Goal: Information Seeking & Learning: Learn about a topic

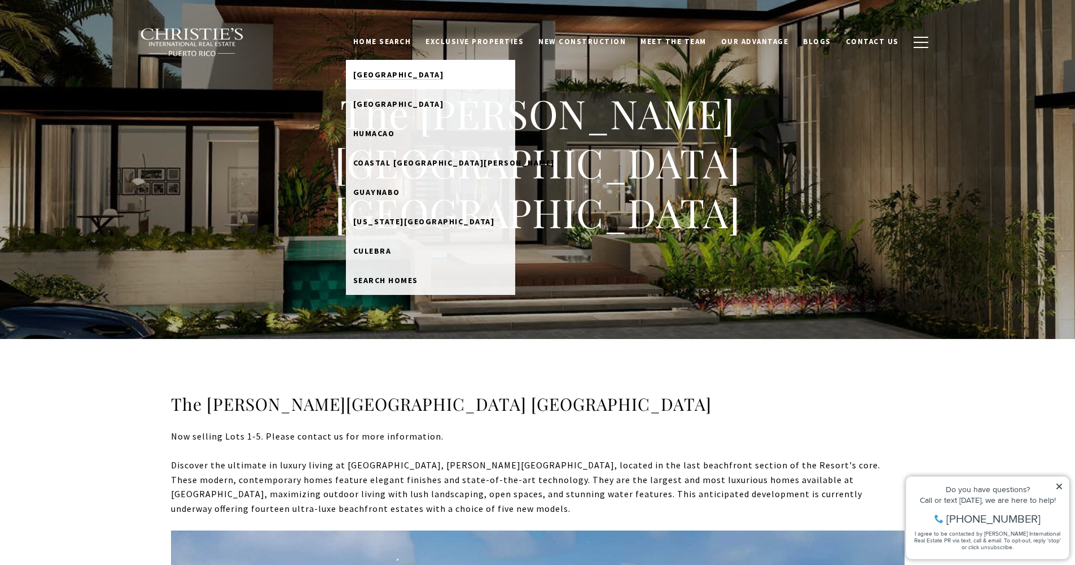
click at [412, 76] on span "Dorado Beach" at bounding box center [398, 74] width 91 height 10
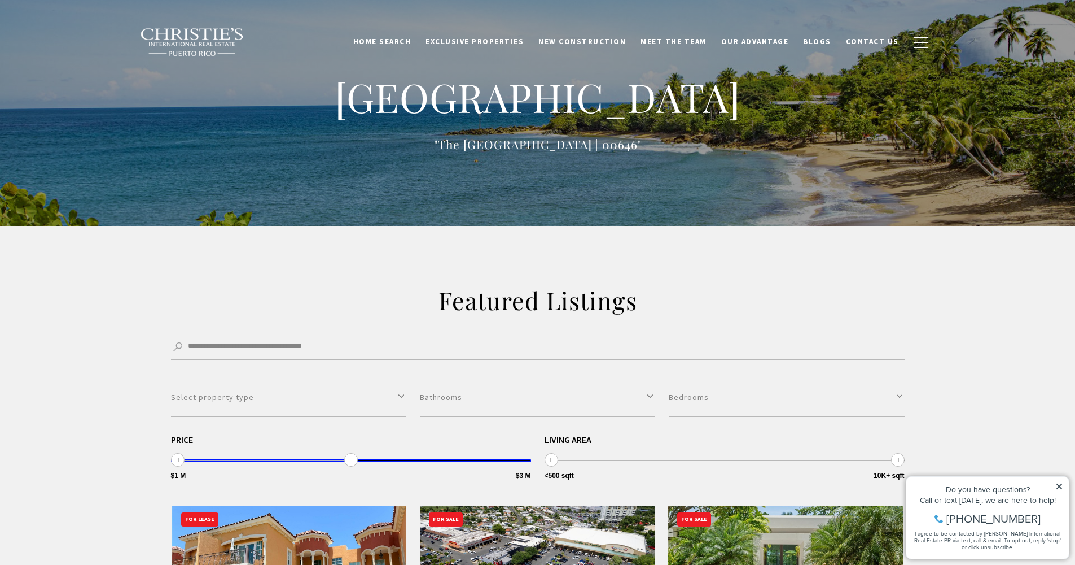
drag, startPoint x: 527, startPoint y: 458, endPoint x: 357, endPoint y: 427, distance: 172.8
click at [357, 427] on div "**********" at bounding box center [538, 429] width 734 height 103
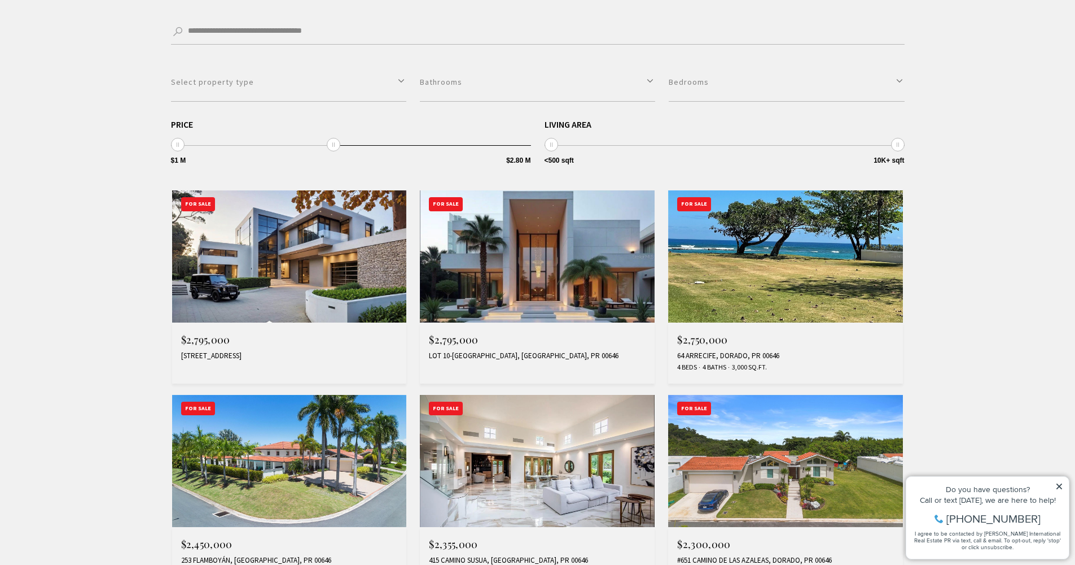
scroll to position [316, 0]
click at [234, 286] on img at bounding box center [289, 256] width 235 height 132
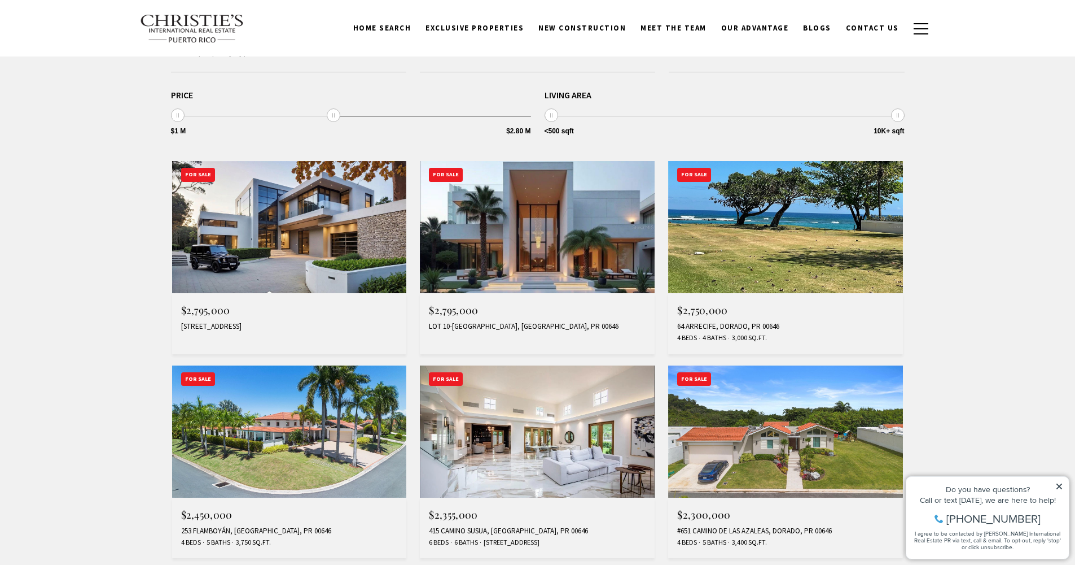
scroll to position [344, 0]
click at [255, 253] on img at bounding box center [289, 227] width 235 height 132
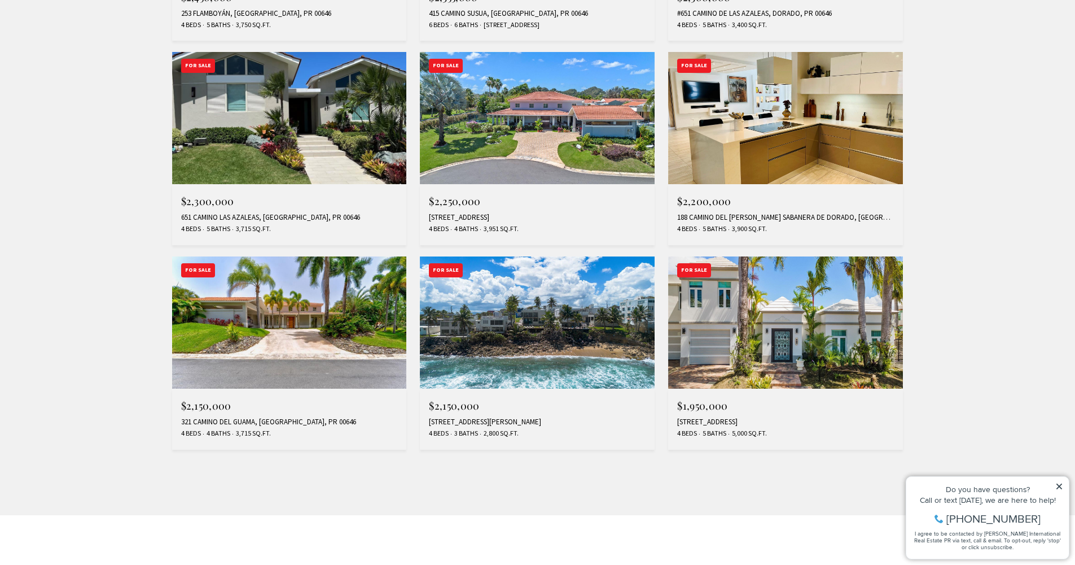
scroll to position [862, 0]
click at [566, 298] on img at bounding box center [537, 322] width 235 height 132
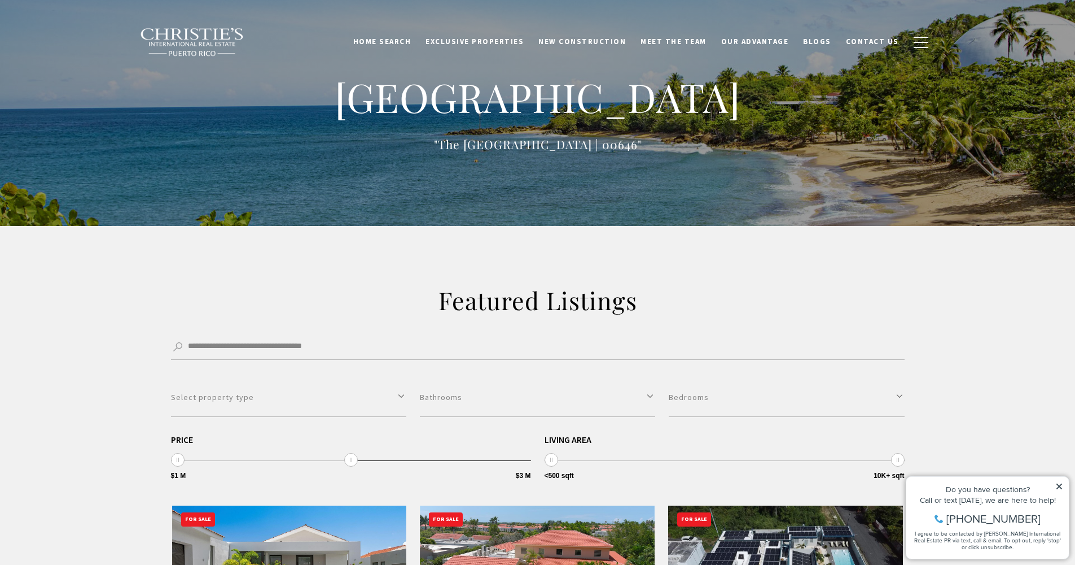
type input "**********"
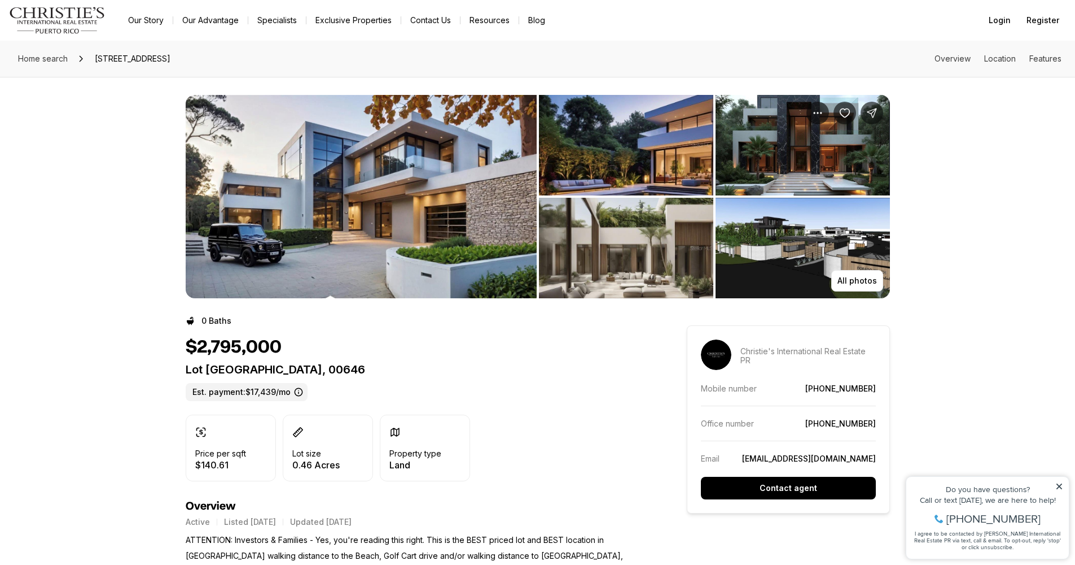
click at [638, 146] on img "View image gallery" at bounding box center [626, 145] width 174 height 100
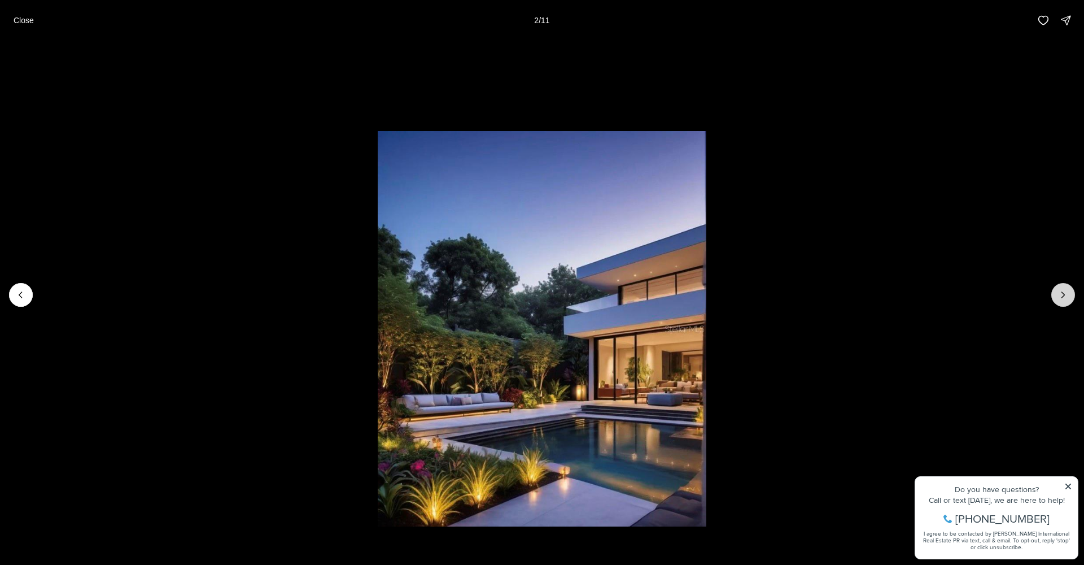
click at [1070, 299] on button "Next slide" at bounding box center [1063, 295] width 24 height 24
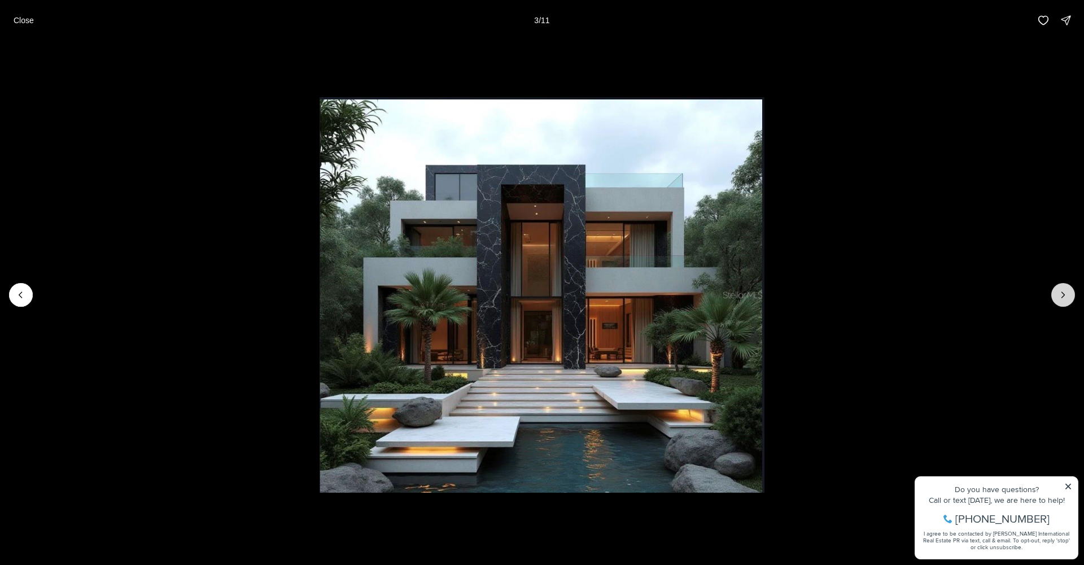
click at [1070, 299] on button "Next slide" at bounding box center [1063, 295] width 24 height 24
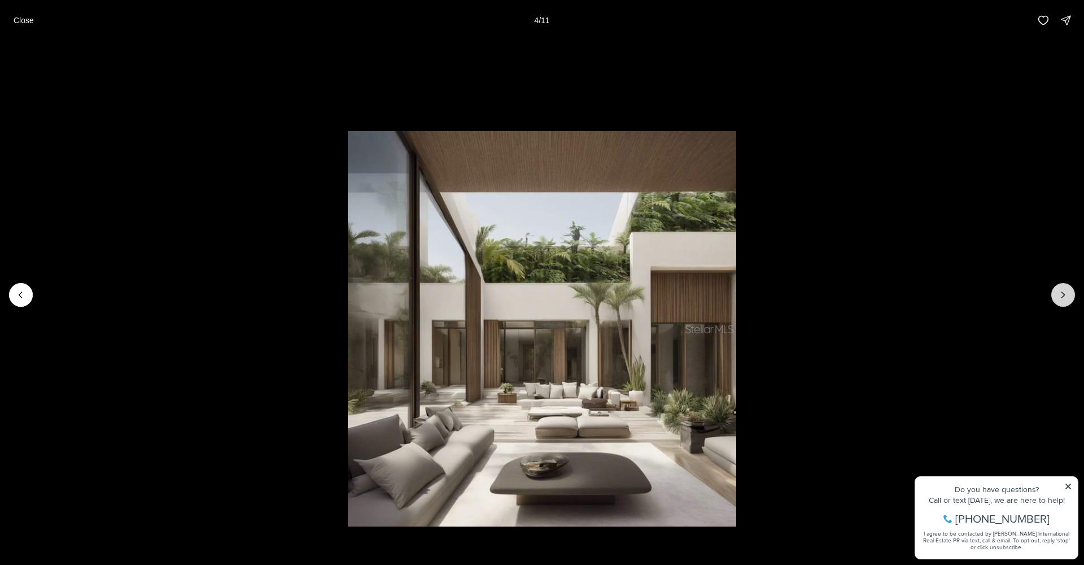
click at [1070, 299] on button "Next slide" at bounding box center [1063, 295] width 24 height 24
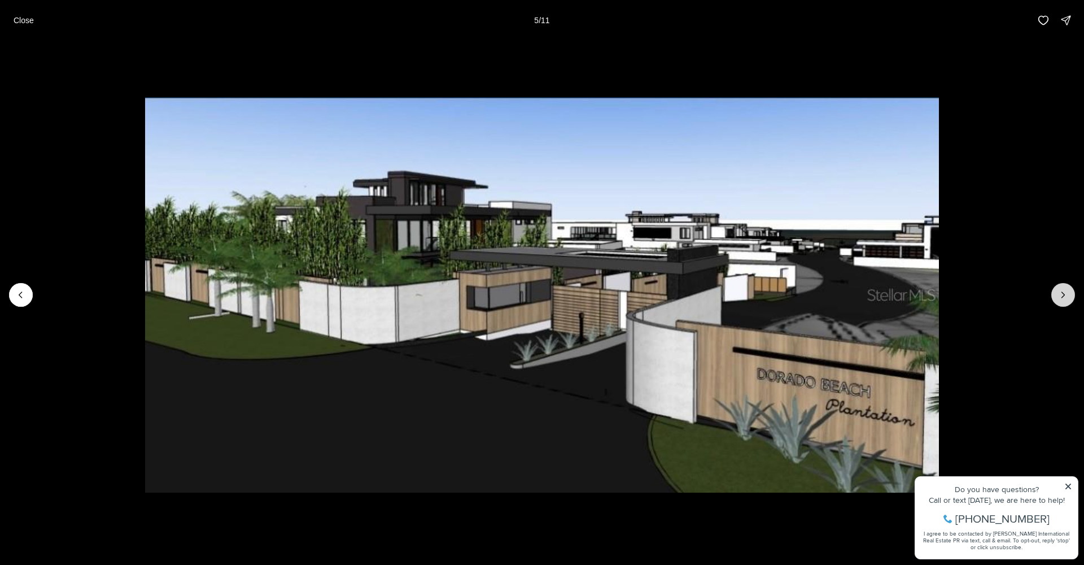
click at [1070, 299] on button "Next slide" at bounding box center [1063, 295] width 24 height 24
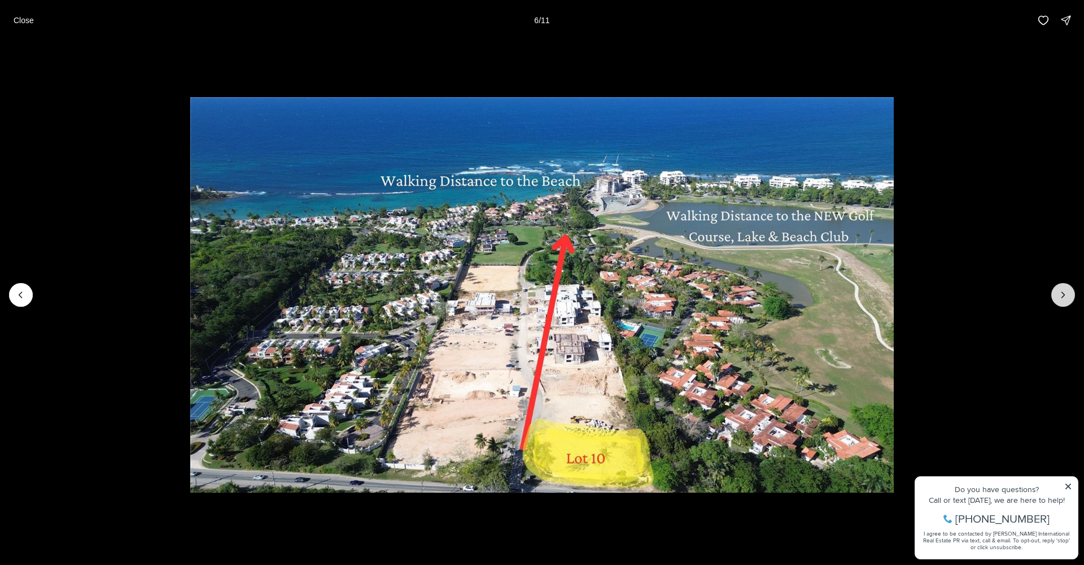
click at [1069, 293] on button "Next slide" at bounding box center [1063, 295] width 24 height 24
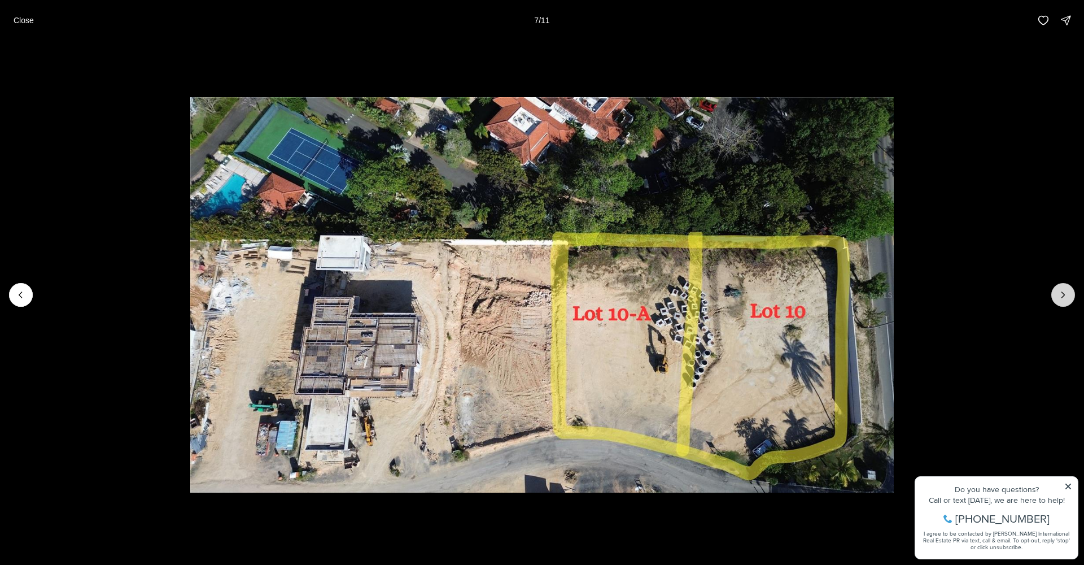
click at [1069, 293] on button "Next slide" at bounding box center [1063, 295] width 24 height 24
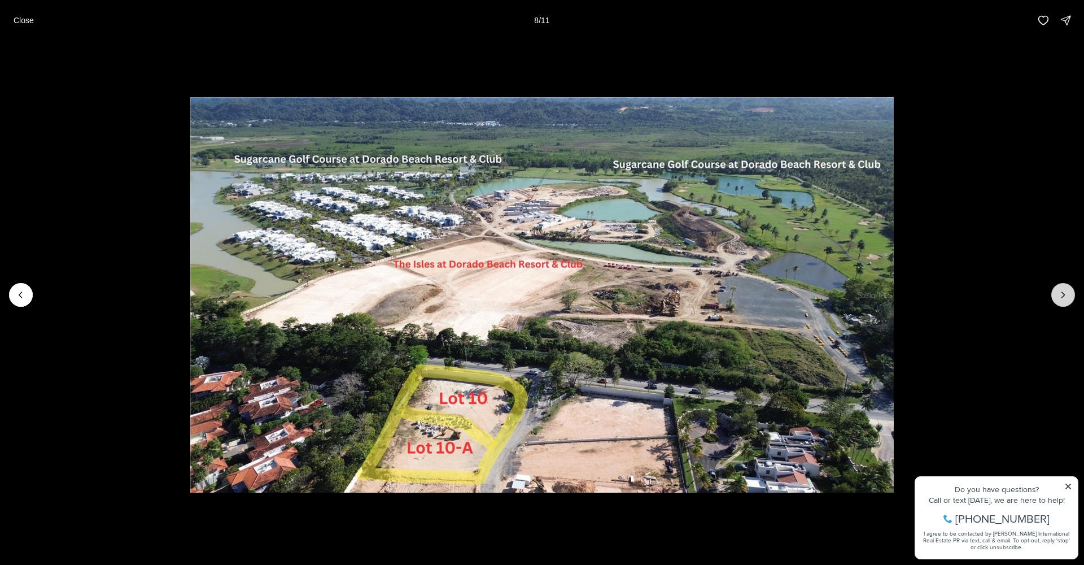
click at [1069, 293] on button "Next slide" at bounding box center [1063, 295] width 24 height 24
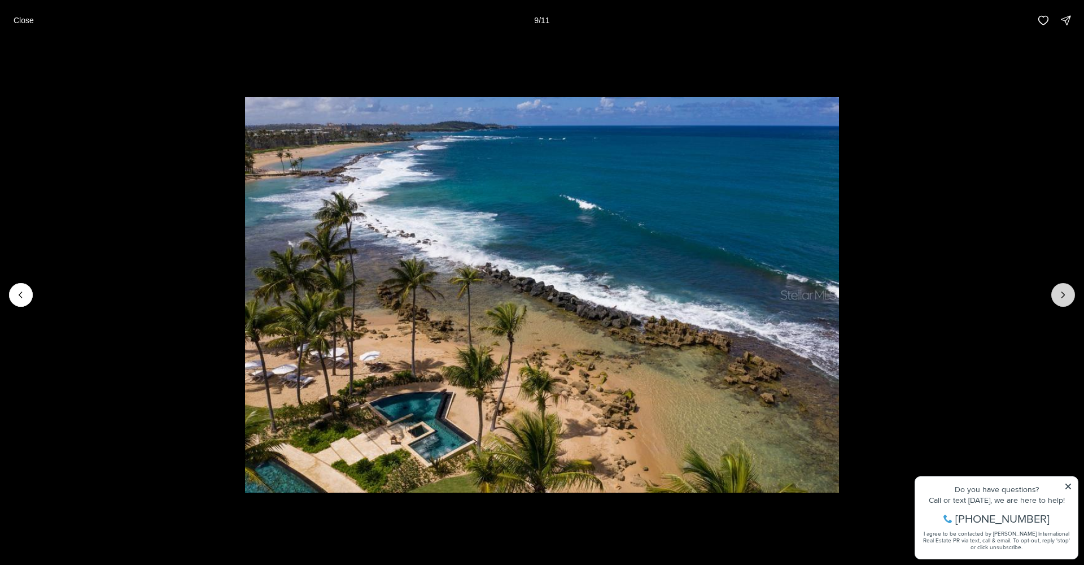
click at [1069, 293] on button "Next slide" at bounding box center [1063, 295] width 24 height 24
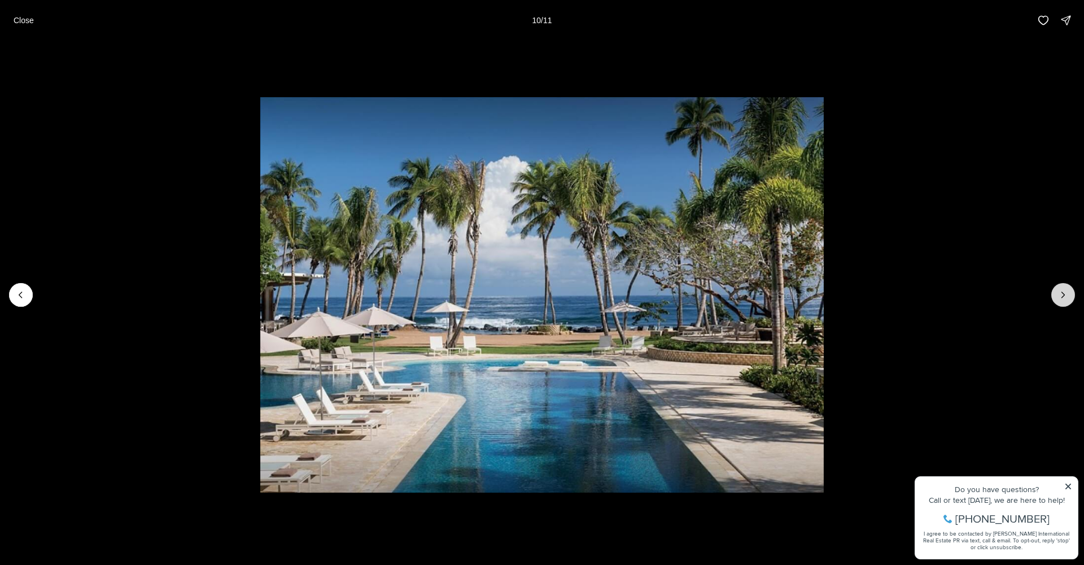
click at [1069, 293] on button "Next slide" at bounding box center [1063, 295] width 24 height 24
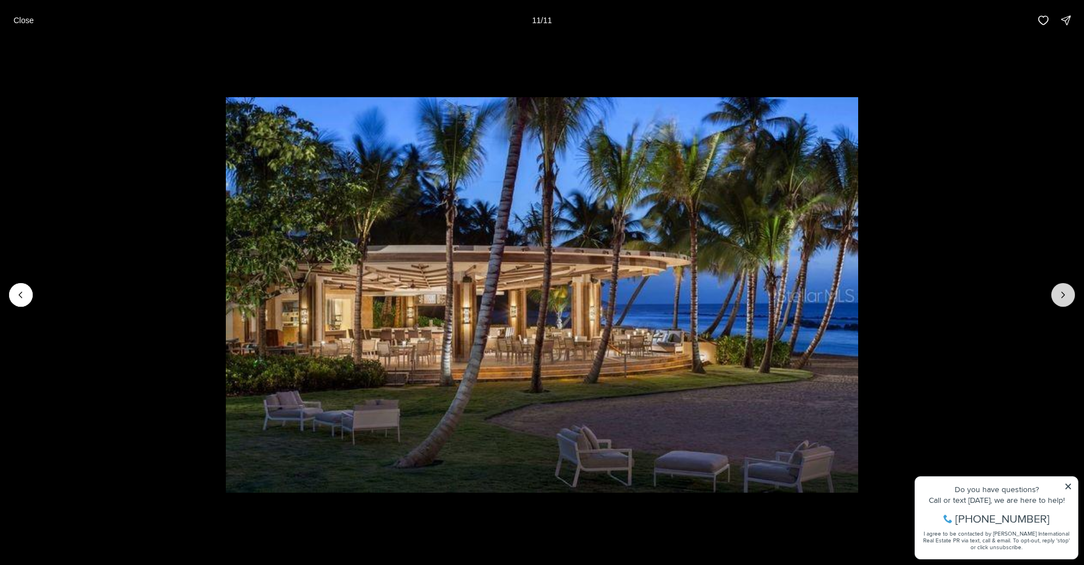
click at [1069, 293] on div at bounding box center [1063, 295] width 24 height 24
click at [23, 22] on p "Close" at bounding box center [24, 20] width 20 height 9
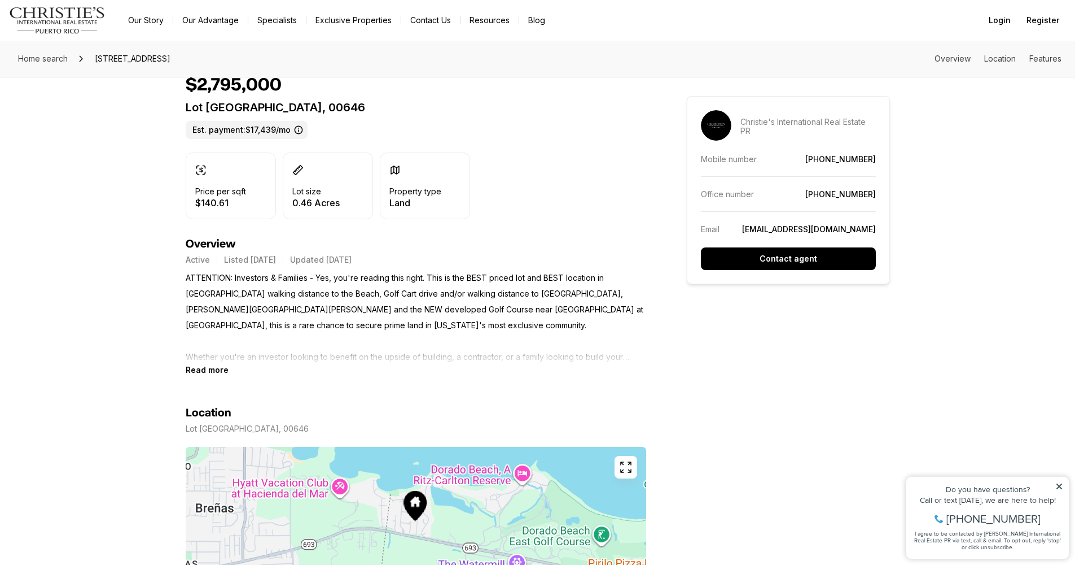
scroll to position [269, 0]
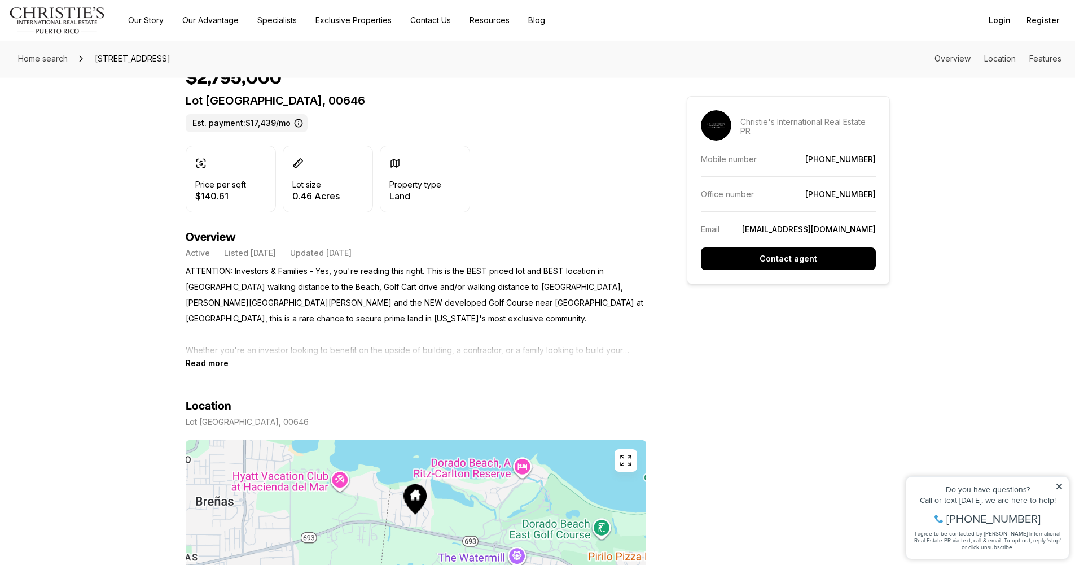
click at [200, 361] on b "Read more" at bounding box center [207, 363] width 43 height 10
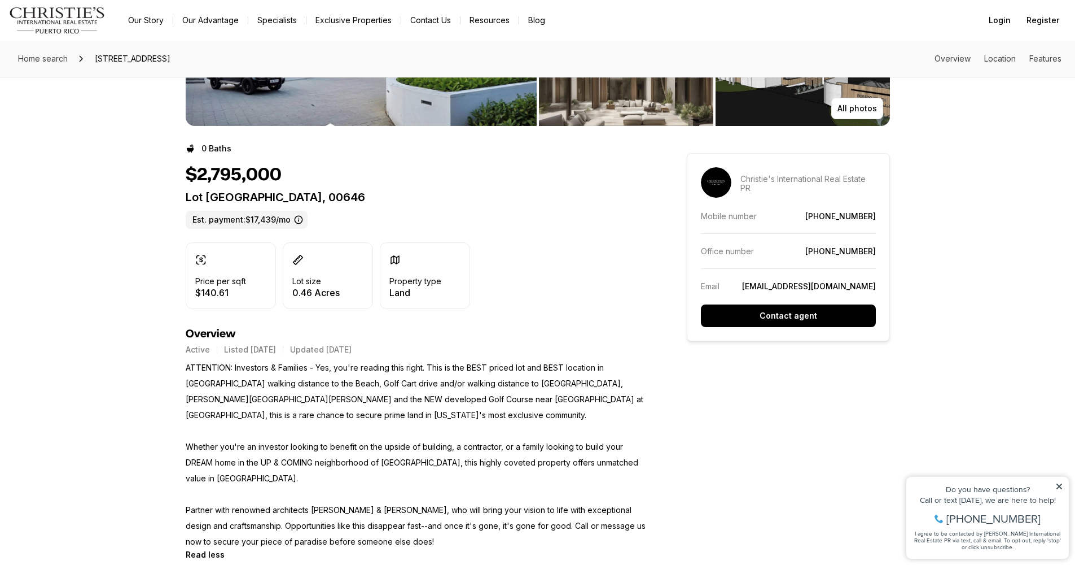
scroll to position [169, 0]
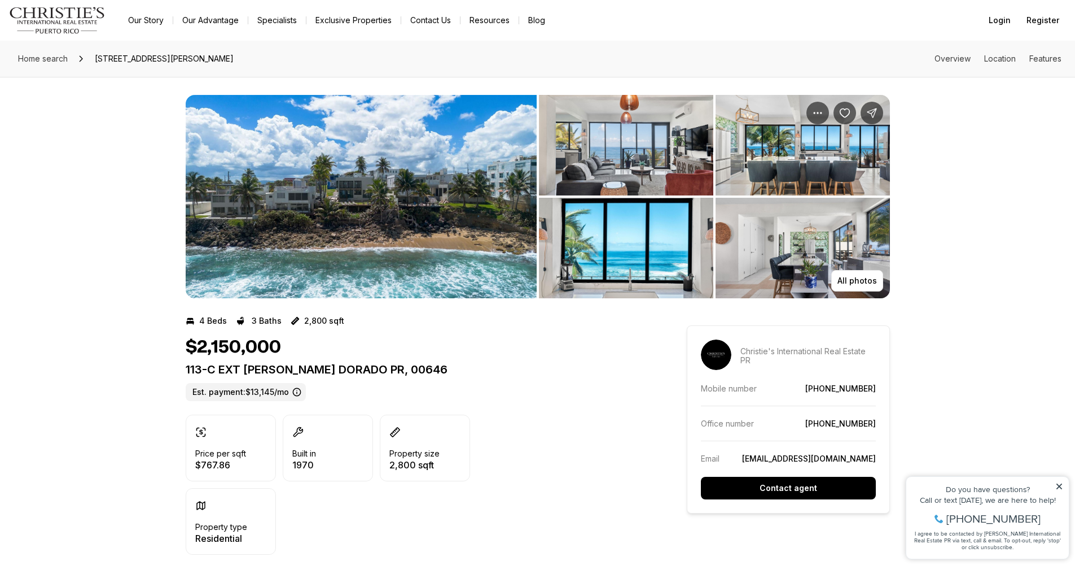
click at [460, 229] on img "View image gallery" at bounding box center [361, 196] width 351 height 203
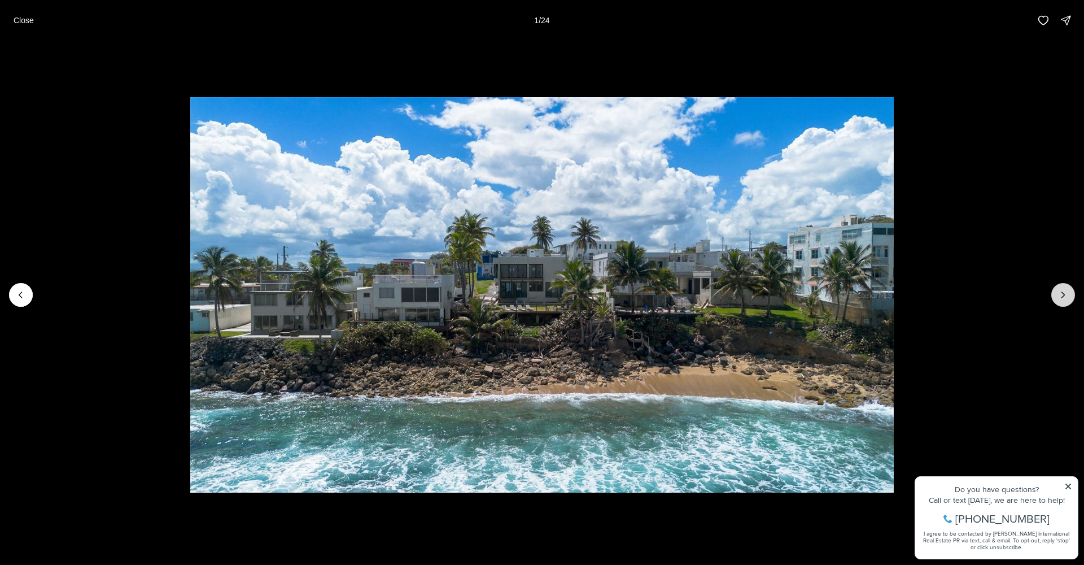
click at [1058, 300] on icon "Next slide" at bounding box center [1062, 294] width 11 height 11
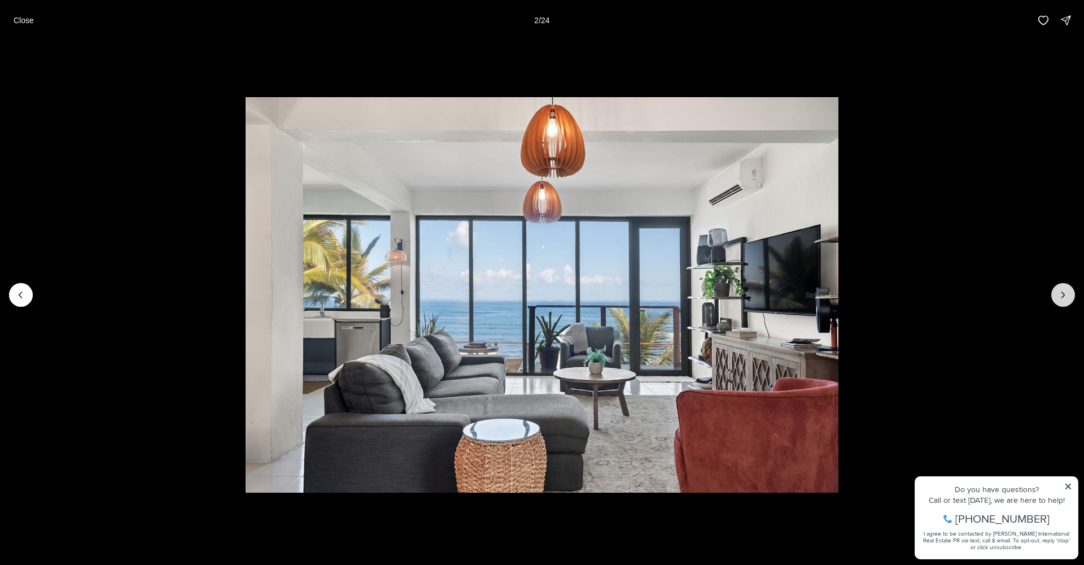
click at [1058, 300] on icon "Next slide" at bounding box center [1062, 294] width 11 height 11
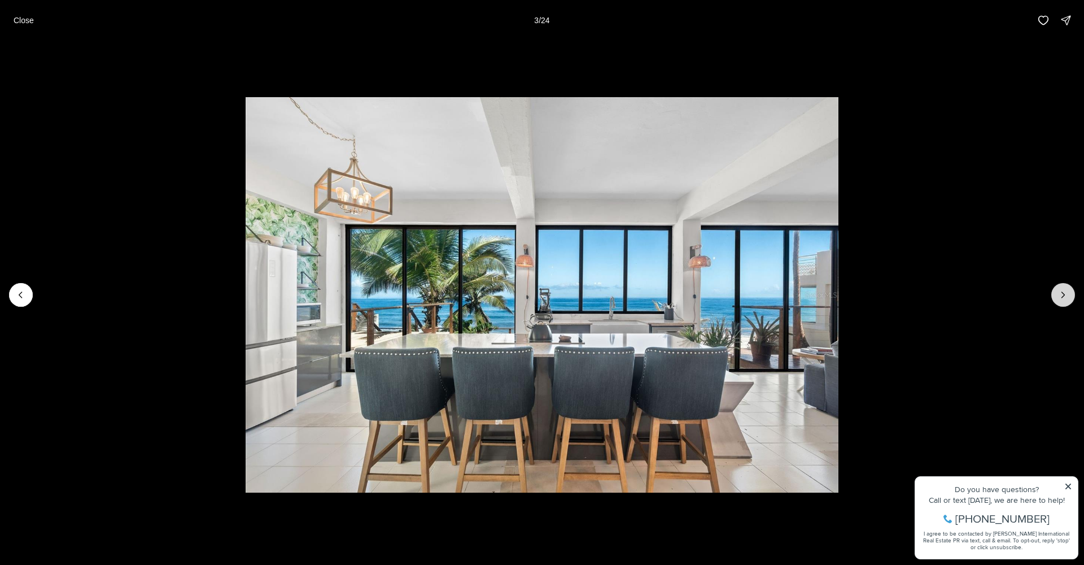
click at [1058, 300] on icon "Next slide" at bounding box center [1062, 294] width 11 height 11
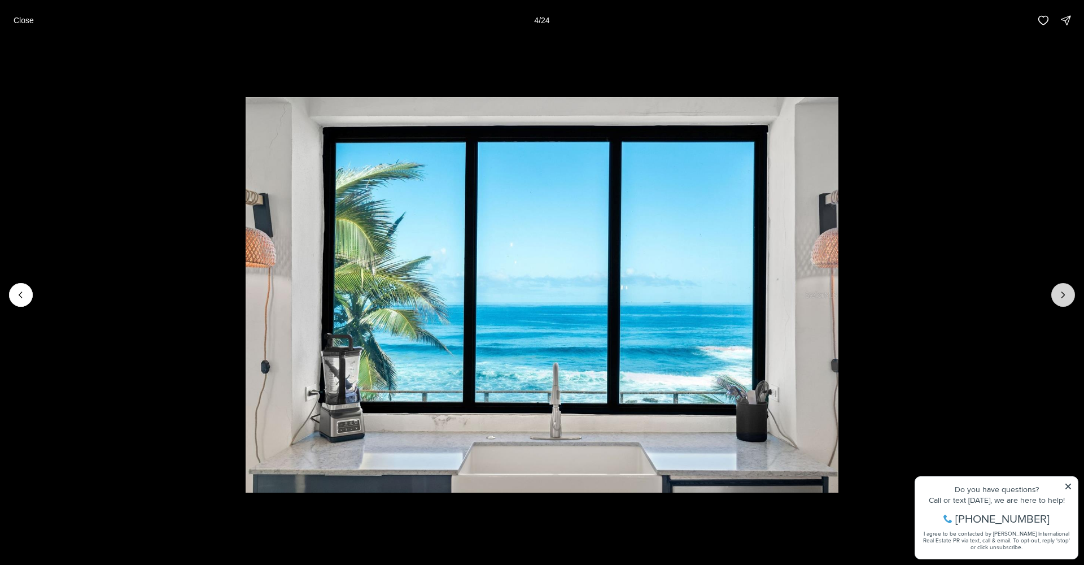
click at [1058, 300] on icon "Next slide" at bounding box center [1062, 294] width 11 height 11
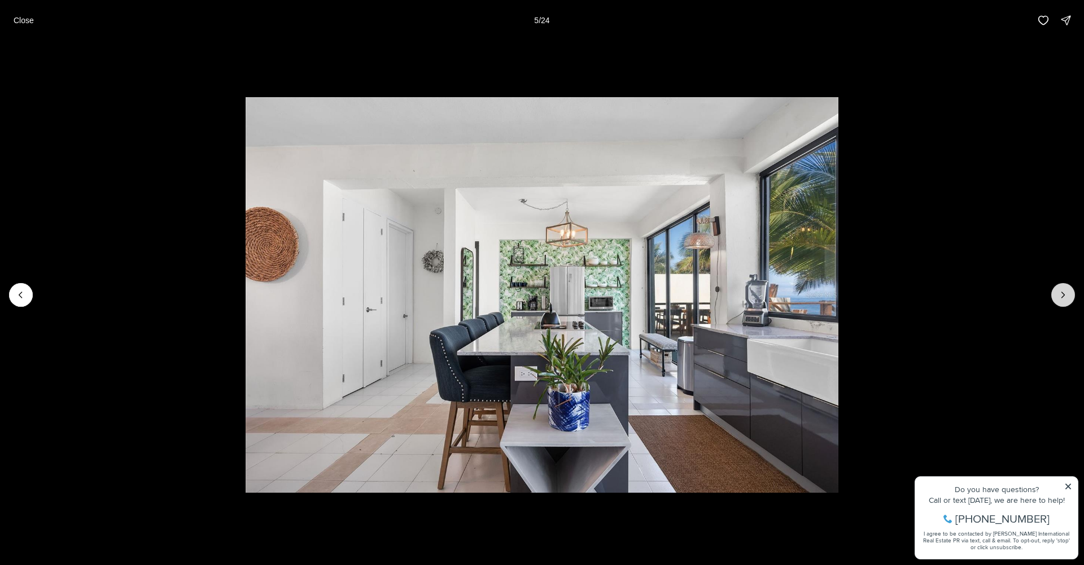
click at [1058, 300] on icon "Next slide" at bounding box center [1062, 294] width 11 height 11
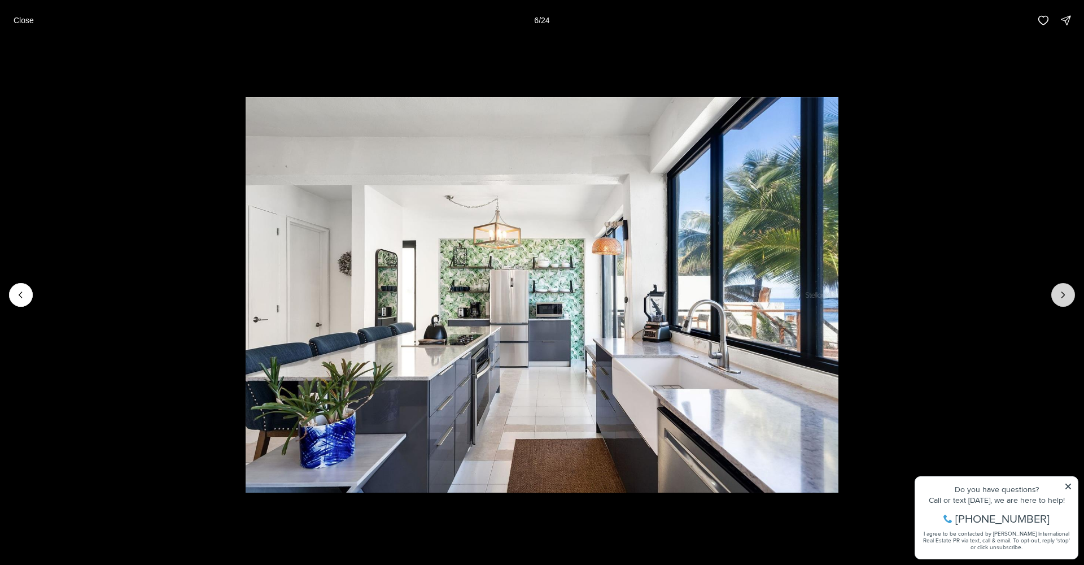
click at [1058, 300] on icon "Next slide" at bounding box center [1062, 294] width 11 height 11
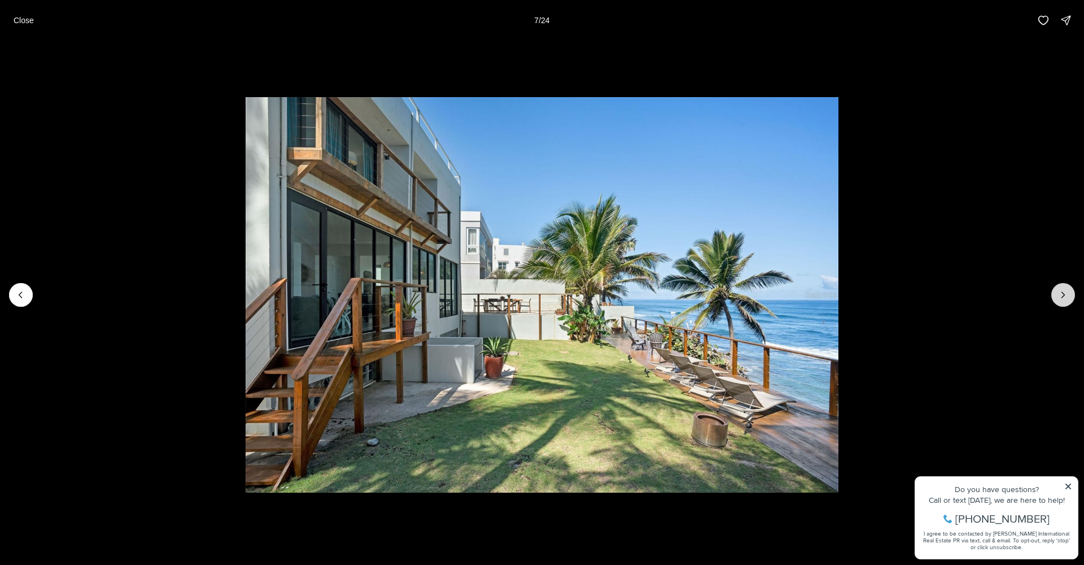
click at [1058, 300] on icon "Next slide" at bounding box center [1062, 294] width 11 height 11
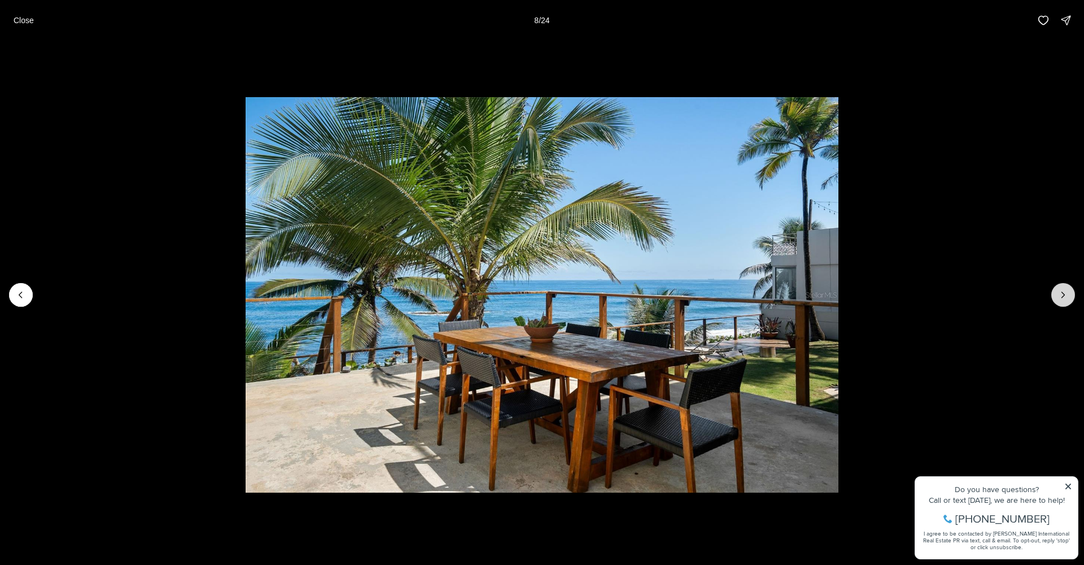
click at [1058, 300] on icon "Next slide" at bounding box center [1062, 294] width 11 height 11
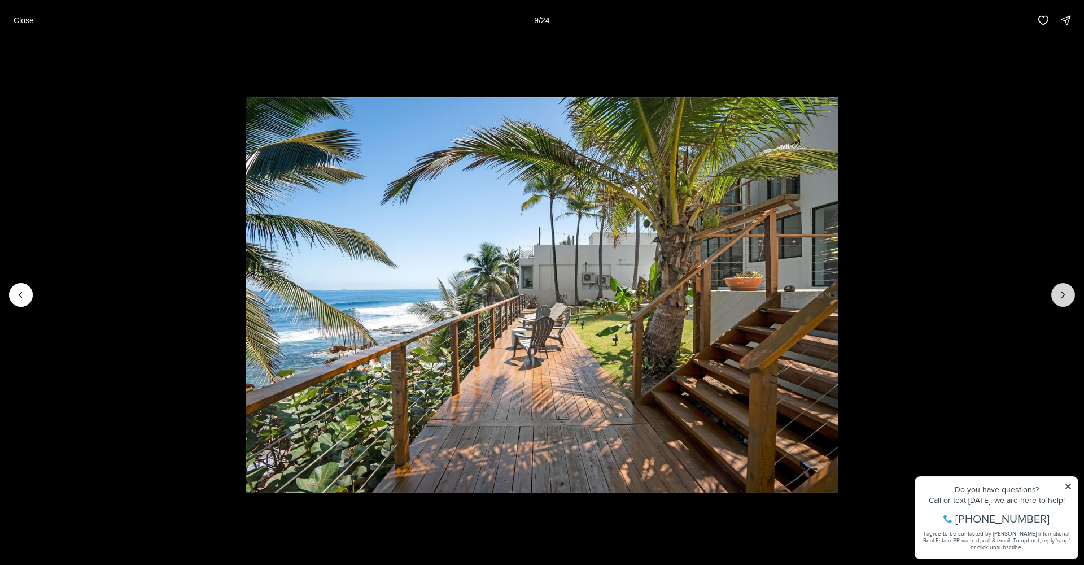
click at [1058, 300] on icon "Next slide" at bounding box center [1062, 294] width 11 height 11
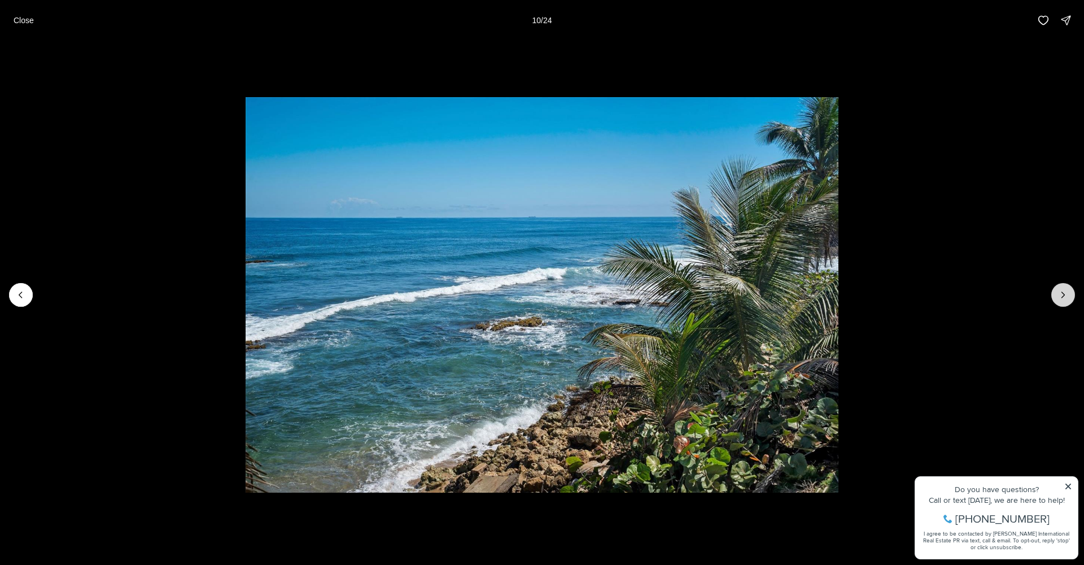
click at [1058, 300] on icon "Next slide" at bounding box center [1062, 294] width 11 height 11
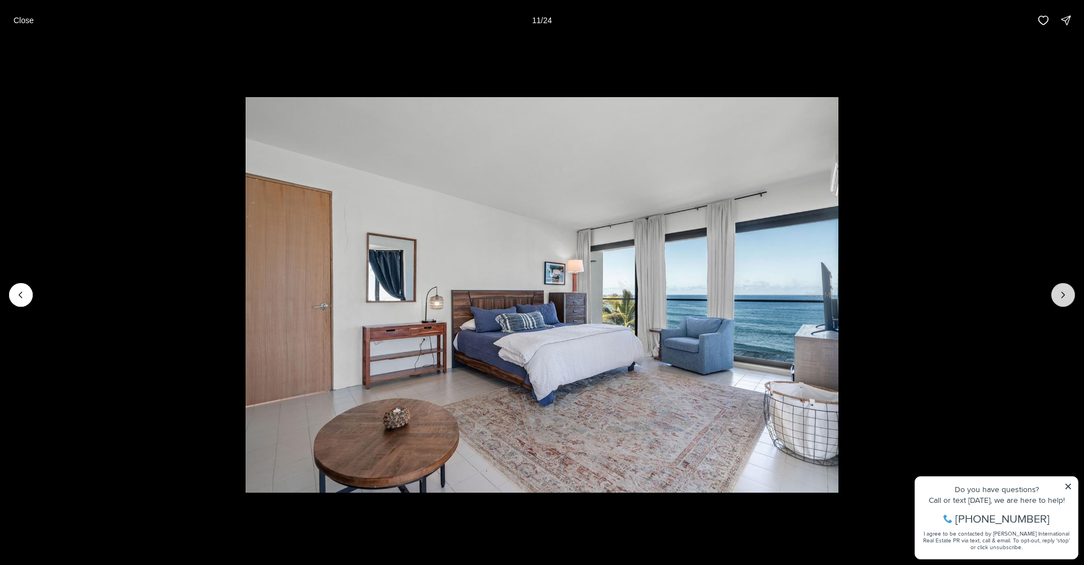
click at [1058, 300] on icon "Next slide" at bounding box center [1062, 294] width 11 height 11
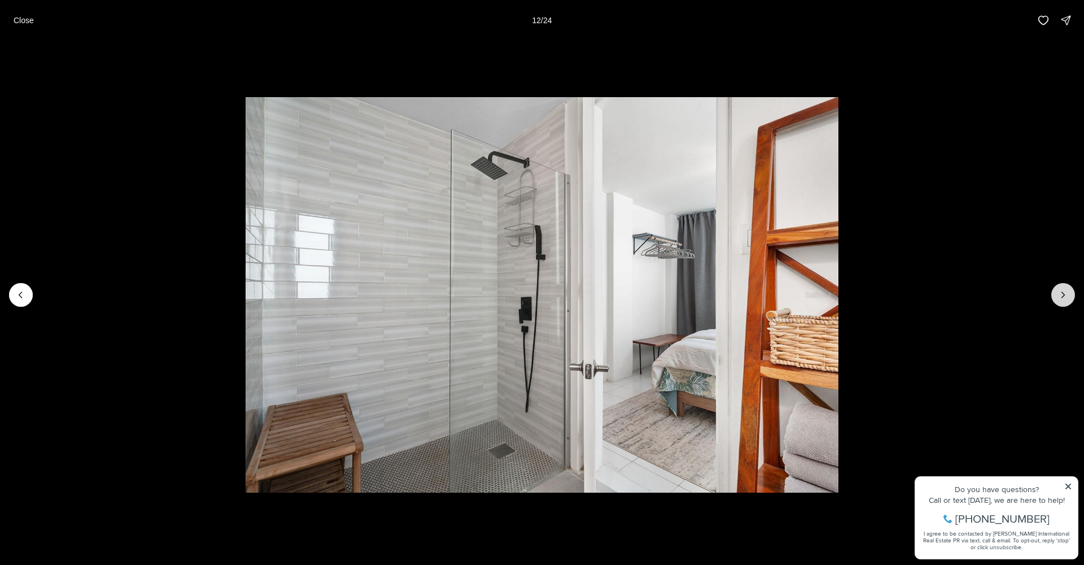
click at [1058, 300] on icon "Next slide" at bounding box center [1062, 294] width 11 height 11
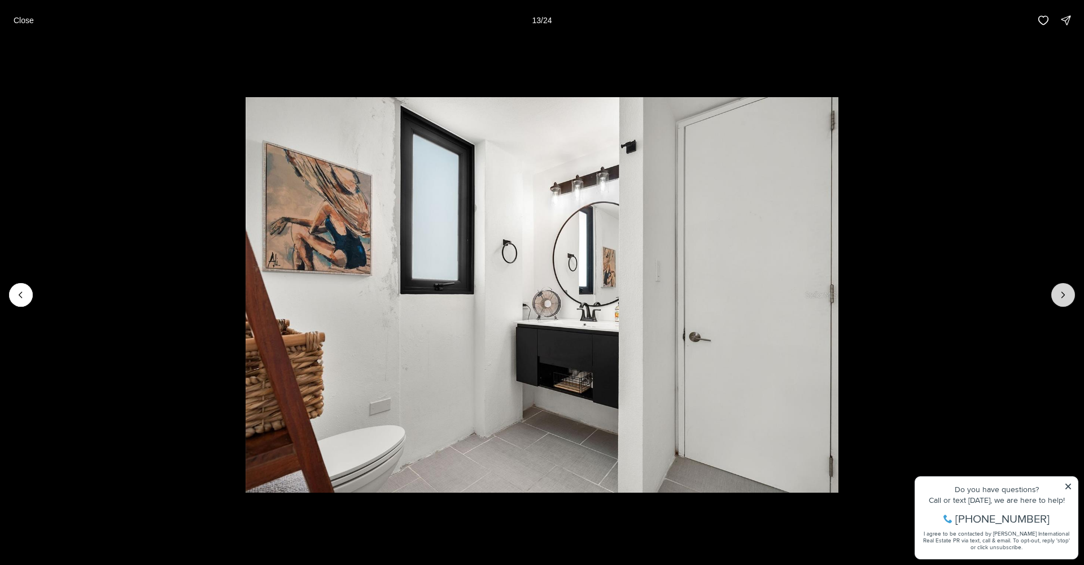
click at [1058, 300] on icon "Next slide" at bounding box center [1062, 294] width 11 height 11
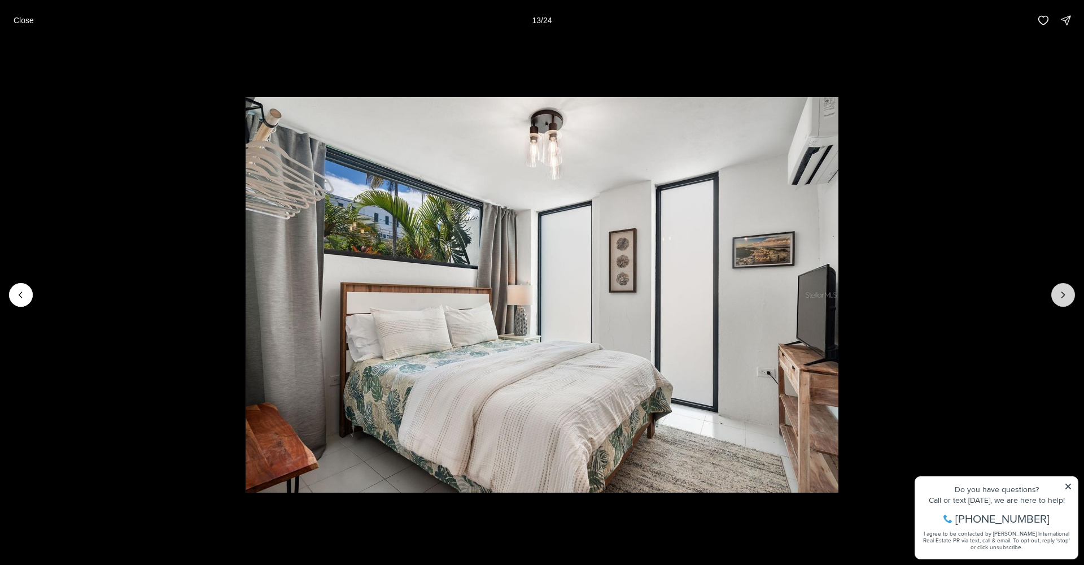
click at [1058, 300] on icon "Next slide" at bounding box center [1062, 294] width 11 height 11
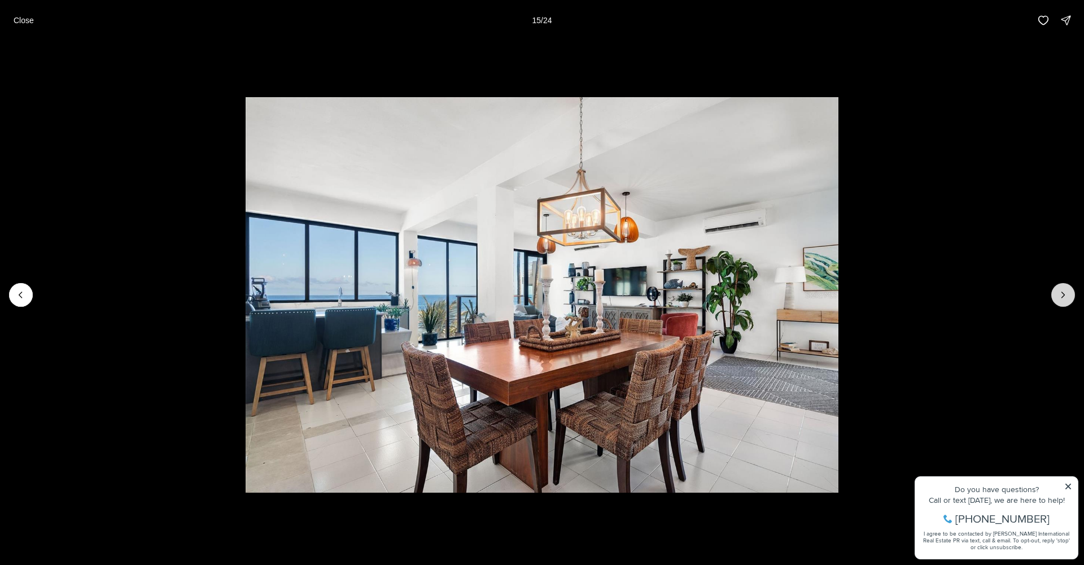
click at [1058, 300] on icon "Next slide" at bounding box center [1062, 294] width 11 height 11
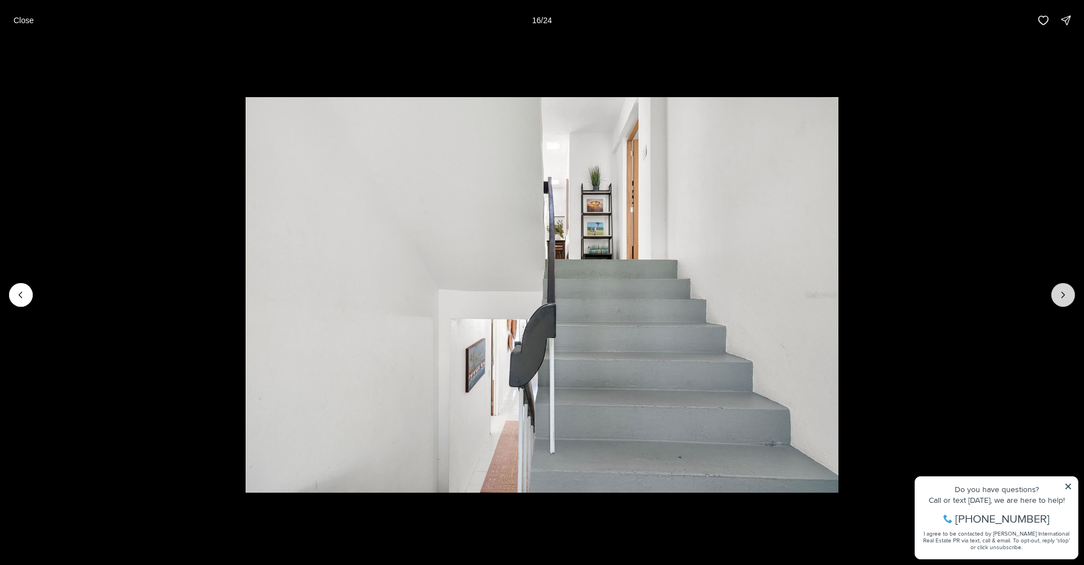
click at [1058, 300] on icon "Next slide" at bounding box center [1062, 294] width 11 height 11
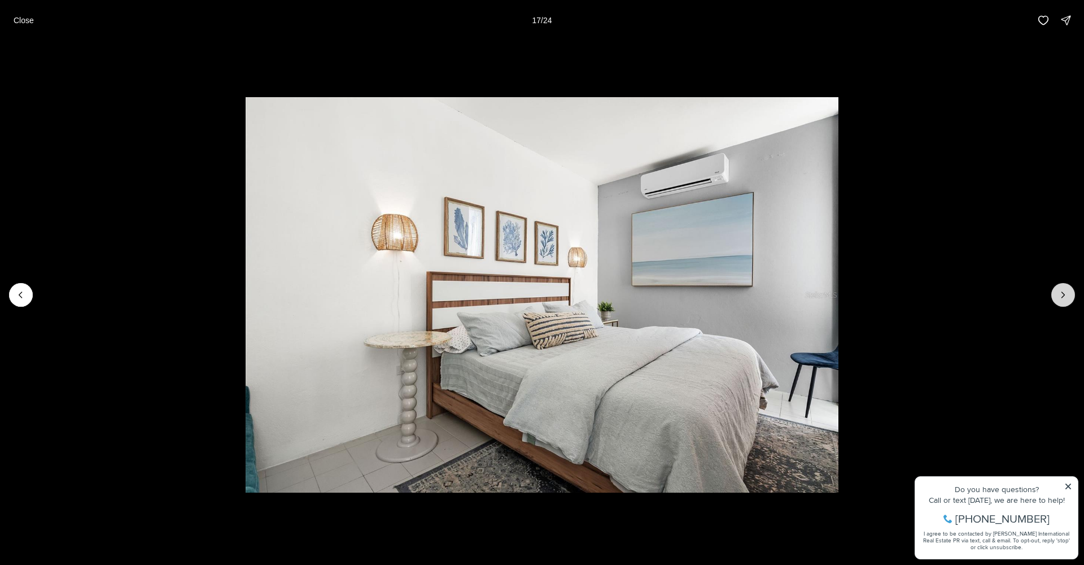
click at [1062, 290] on icon "Next slide" at bounding box center [1062, 294] width 11 height 11
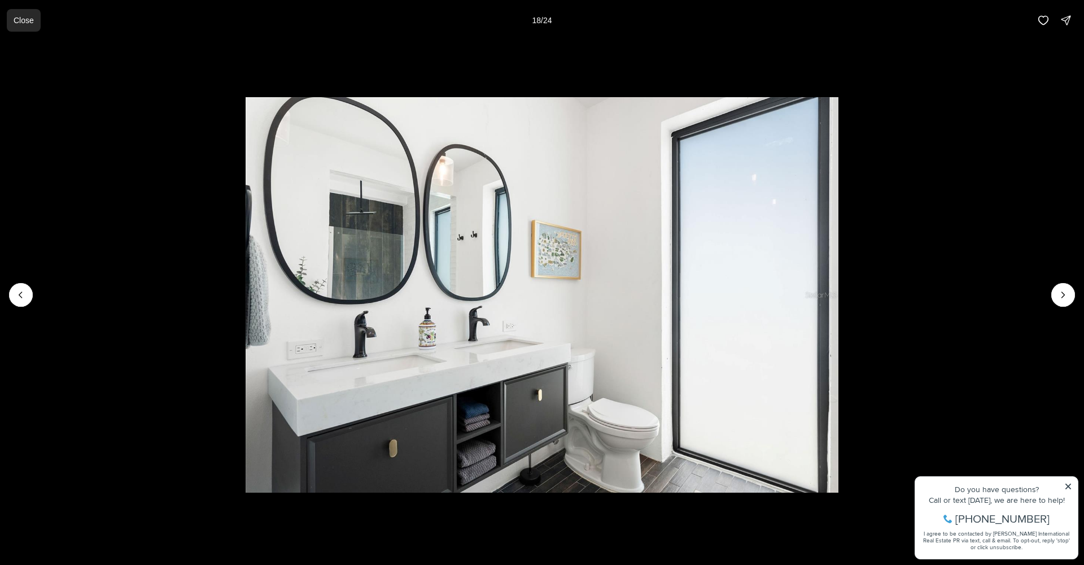
click at [34, 25] on button "Close" at bounding box center [24, 20] width 34 height 23
